Goal: Information Seeking & Learning: Check status

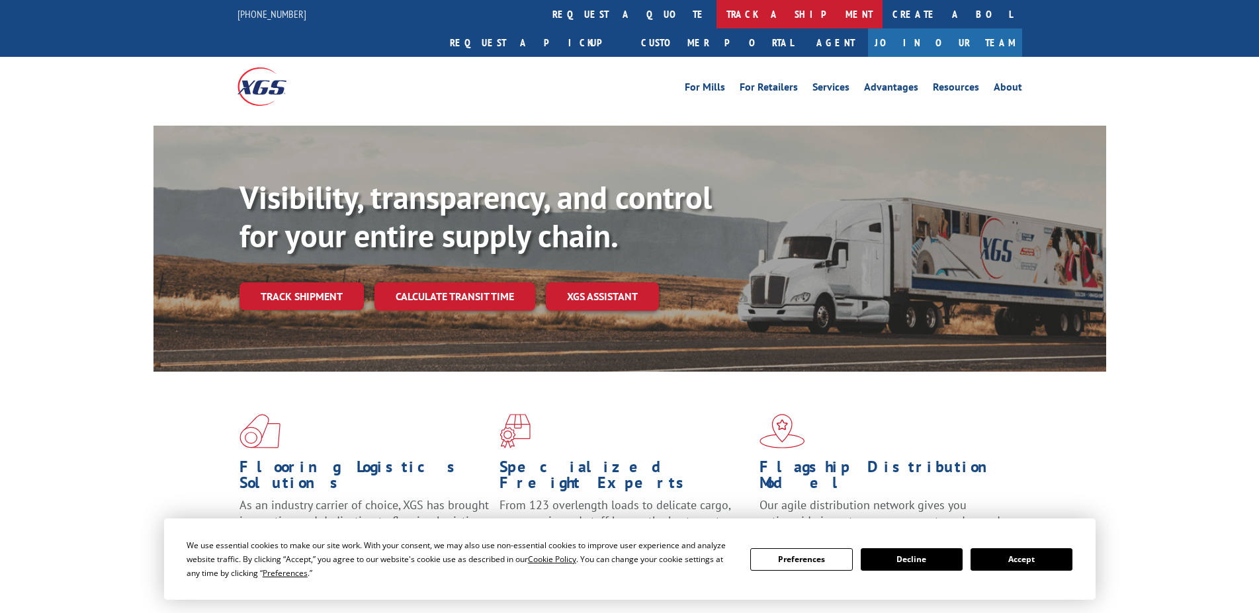
click at [717, 13] on link "track a shipment" at bounding box center [800, 14] width 166 height 28
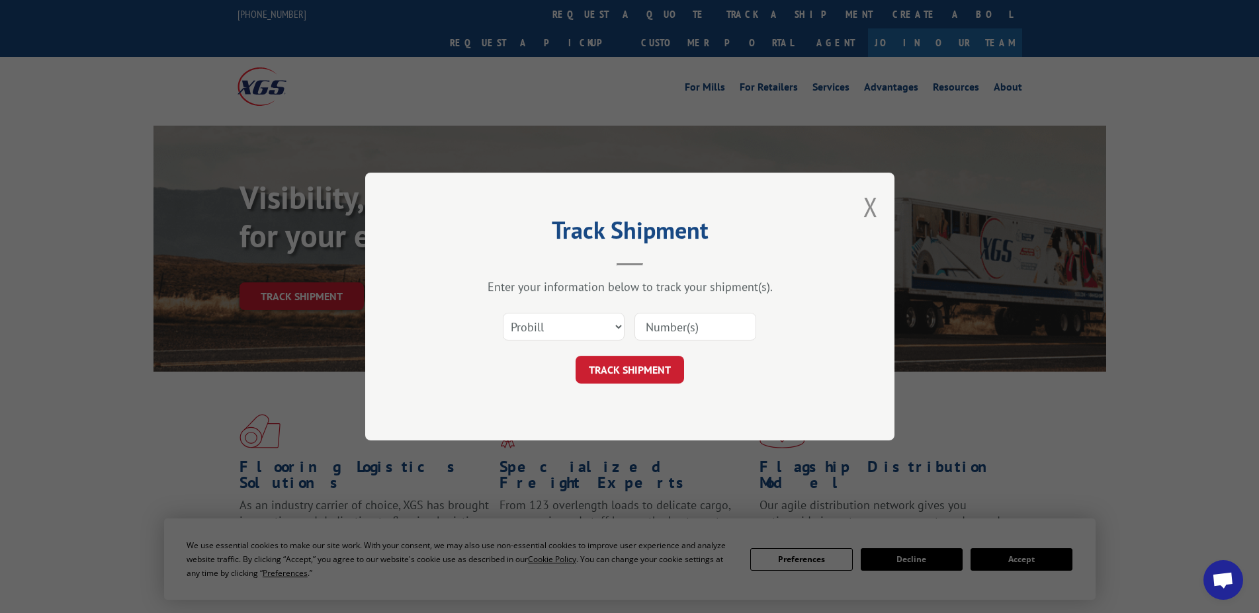
paste input "17591192"
type input "17591192"
click at [645, 376] on button "TRACK SHIPMENT" at bounding box center [630, 370] width 109 height 28
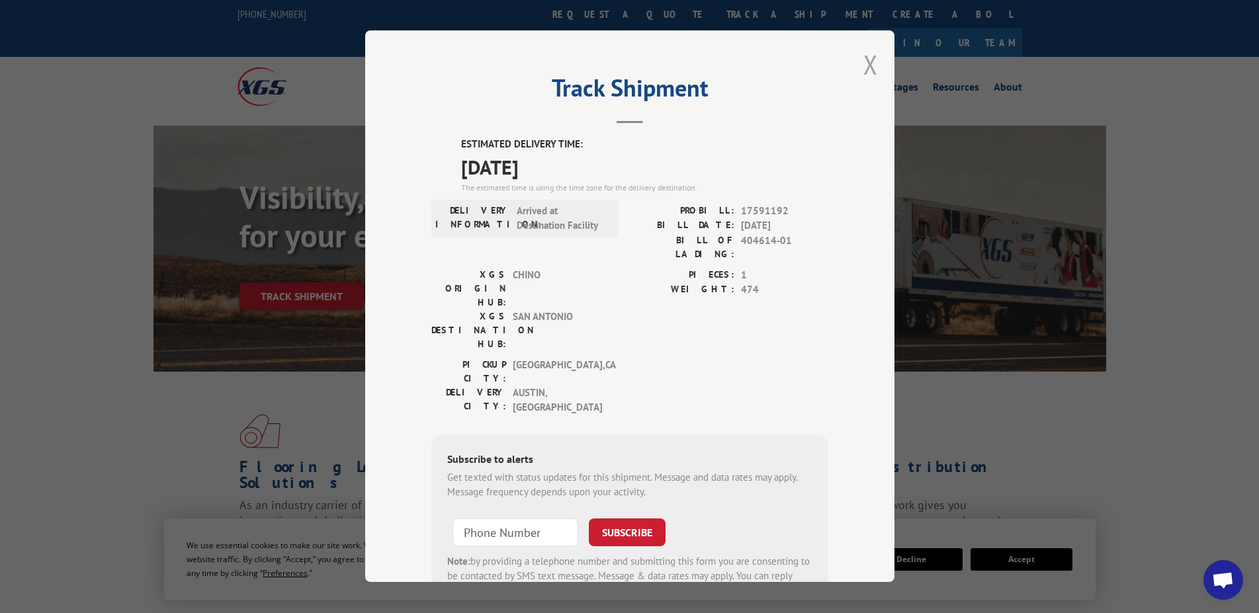
click at [863, 60] on button "Close modal" at bounding box center [870, 64] width 15 height 35
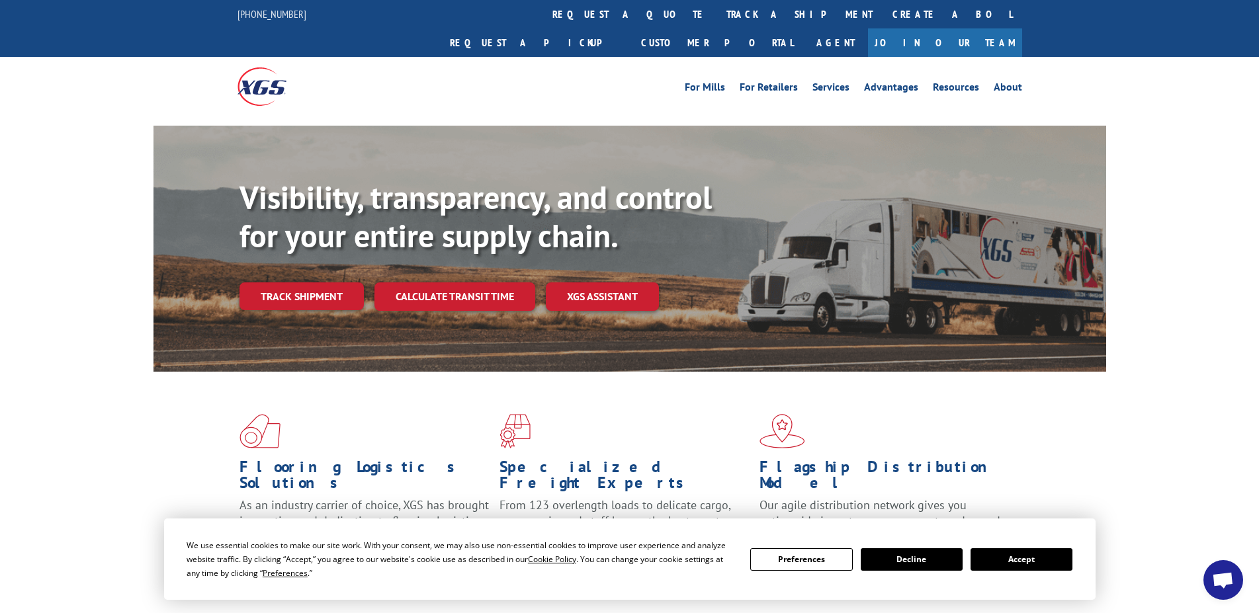
click at [1036, 560] on button "Accept" at bounding box center [1022, 559] width 102 height 22
